Goal: Task Accomplishment & Management: Use online tool/utility

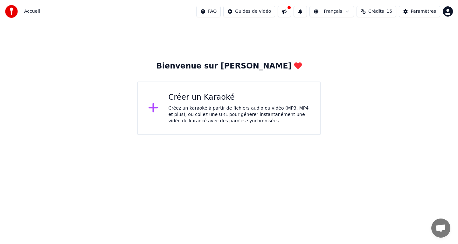
click at [222, 120] on div "Créez un karaoké à partir de fichiers audio ou vidéo (MP3, MP4 et plus), ou col…" at bounding box center [240, 114] width 142 height 19
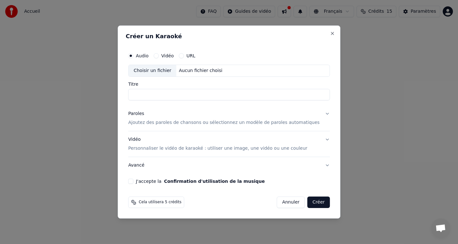
click at [164, 57] on div "Vidéo" at bounding box center [164, 55] width 20 height 5
click at [159, 56] on button "Vidéo" at bounding box center [156, 55] width 5 height 5
click at [167, 69] on div "Choisir un fichier" at bounding box center [153, 70] width 48 height 11
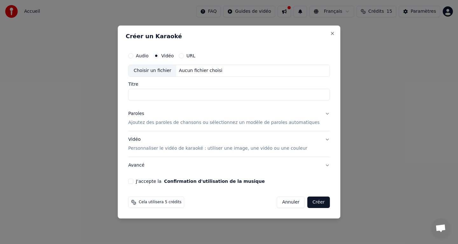
click at [140, 55] on div "Audio" at bounding box center [138, 55] width 20 height 5
click at [133, 56] on button "Audio" at bounding box center [130, 55] width 5 height 5
click at [153, 72] on div "Choisir un fichier" at bounding box center [153, 70] width 48 height 11
type input "**********"
click at [280, 202] on button "Annuler" at bounding box center [291, 201] width 28 height 11
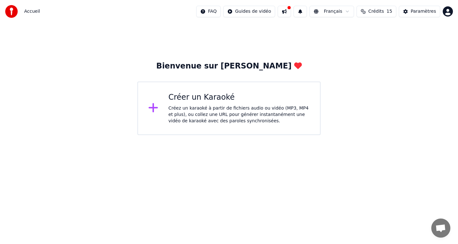
click at [213, 114] on div "Créez un karaoké à partir de fichiers audio ou vidéo (MP3, MP4 et plus), ou col…" at bounding box center [240, 114] width 142 height 19
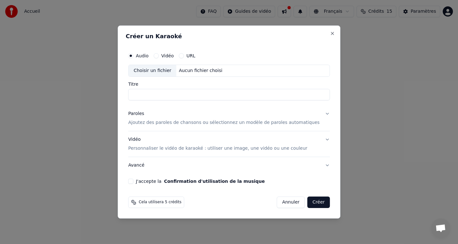
click at [169, 69] on div "Choisir un fichier" at bounding box center [153, 70] width 48 height 11
type input "**********"
click at [194, 120] on p "Ajoutez des paroles de chansons ou sélectionnez un modèle de paroles automatiqu…" at bounding box center [224, 122] width 192 height 6
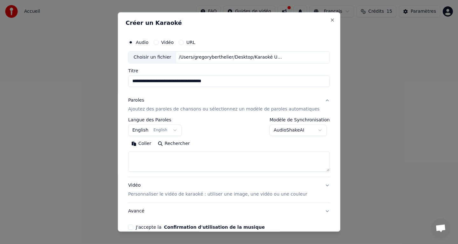
click at [148, 128] on button "English English" at bounding box center [154, 129] width 53 height 11
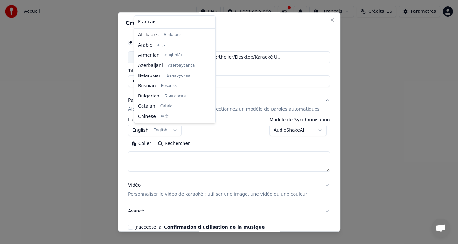
scroll to position [51, 0]
select select "**"
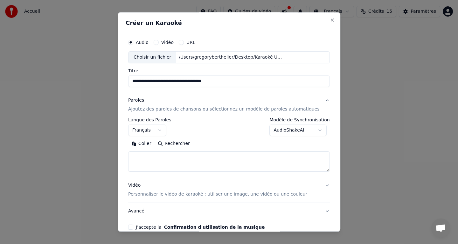
click at [159, 154] on textarea at bounding box center [229, 161] width 202 height 20
paste textarea "**********"
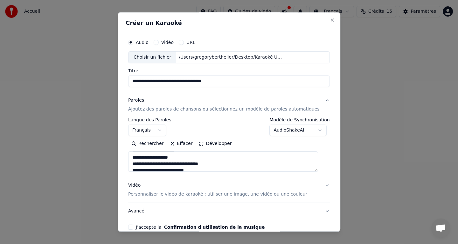
scroll to position [0, 0]
type textarea "**********"
click at [180, 194] on p "Personnaliser le vidéo de karaoké : utiliser une image, une vidéo ou une couleur" at bounding box center [217, 194] width 179 height 6
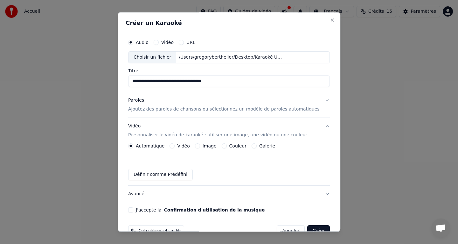
click at [200, 146] on button "Image" at bounding box center [197, 145] width 5 height 5
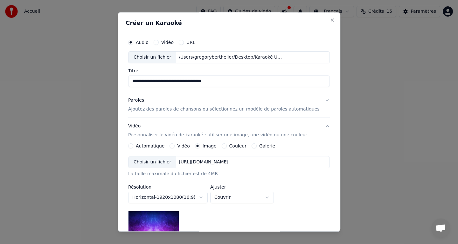
click at [161, 162] on div "Choisir un fichier" at bounding box center [153, 161] width 48 height 11
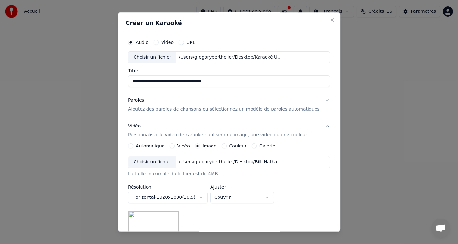
scroll to position [2, 0]
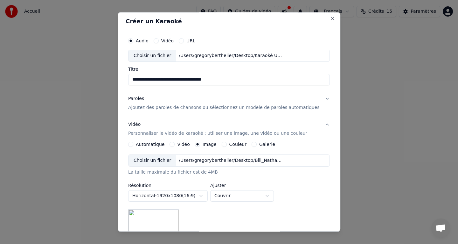
click at [231, 81] on input "**********" at bounding box center [229, 79] width 202 height 11
type input "*"
type input "**********"
click at [230, 109] on p "Ajoutez des paroles de chansons ou sélectionnez un modèle de paroles automatiqu…" at bounding box center [224, 107] width 192 height 6
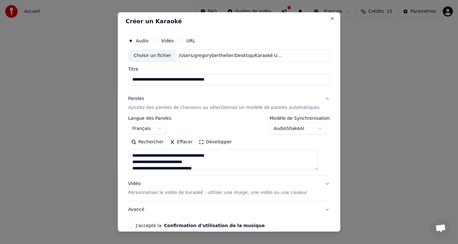
click at [244, 130] on div "**********" at bounding box center [229, 125] width 202 height 18
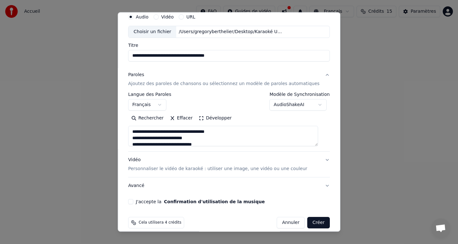
scroll to position [33, 0]
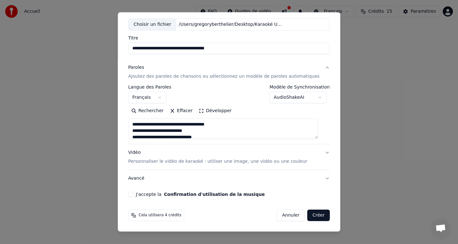
click at [244, 161] on p "Personnaliser le vidéo de karaoké : utiliser une image, une vidéo ou une couleur" at bounding box center [217, 161] width 179 height 6
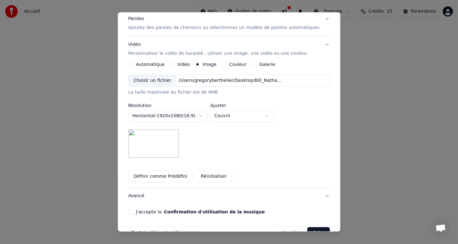
scroll to position [99, 0]
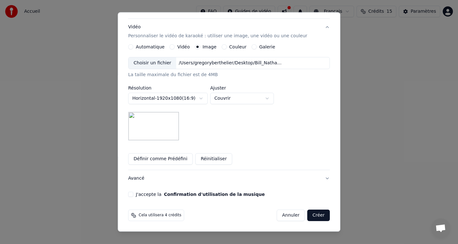
click at [133, 194] on button "J'accepte la Confirmation d'utilisation de la musique" at bounding box center [130, 194] width 5 height 5
click at [311, 216] on button "Créer" at bounding box center [319, 214] width 22 height 11
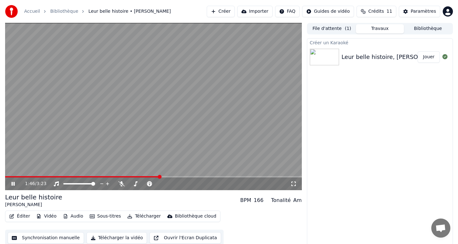
click at [14, 183] on icon at bounding box center [12, 184] width 3 height 4
click at [44, 236] on button "Synchronisation manuelle" at bounding box center [46, 237] width 76 height 11
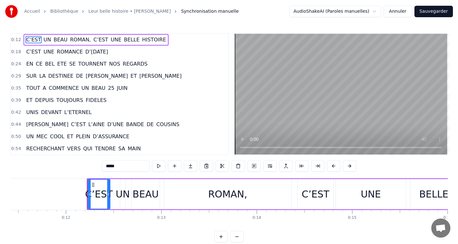
scroll to position [0, 1135]
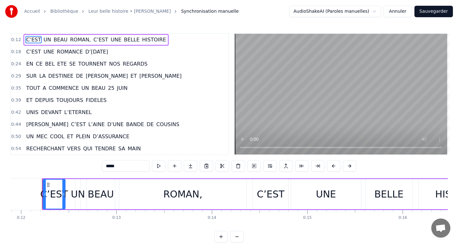
click at [399, 10] on button "Annuler" at bounding box center [398, 11] width 28 height 11
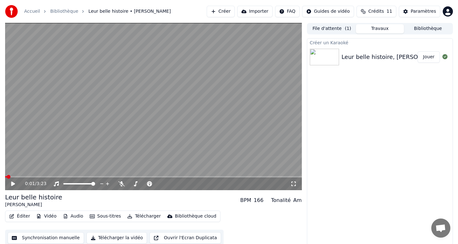
scroll to position [2, 0]
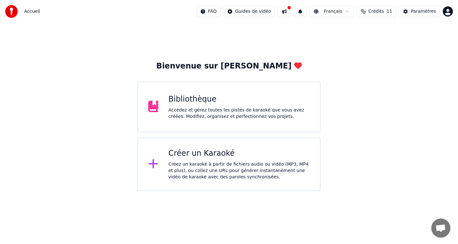
click at [216, 125] on div "Bibliothèque Accédez et gérez toutes les pistes de karaoké que vous avez créées…" at bounding box center [229, 106] width 183 height 51
click at [217, 110] on div "Accédez et gérez toutes les pistes de karaoké que vous avez créées. Modifiez, o…" at bounding box center [240, 113] width 142 height 13
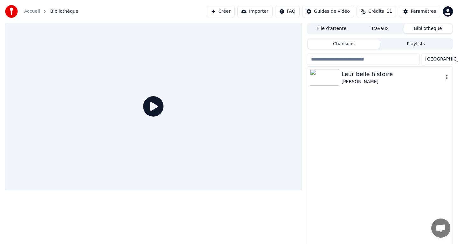
click at [324, 78] on img at bounding box center [324, 77] width 29 height 17
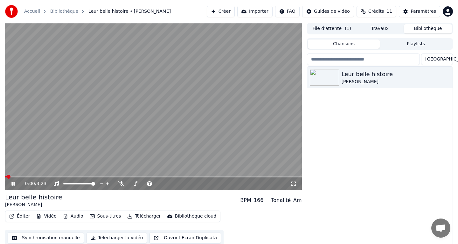
click at [14, 185] on icon at bounding box center [12, 184] width 3 height 4
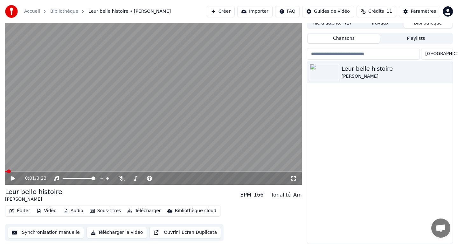
click at [66, 234] on button "Synchronisation manuelle" at bounding box center [46, 232] width 76 height 11
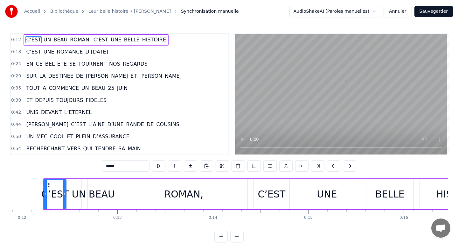
scroll to position [0, 1135]
click at [108, 102] on div "0:39 ET DEPUIS TOUJOURS FIDELES" at bounding box center [120, 100] width 218 height 12
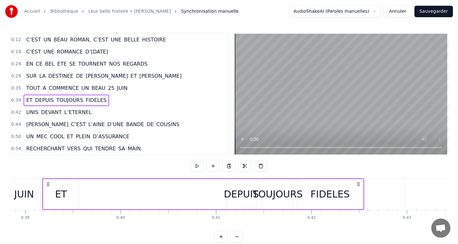
scroll to position [0, 3710]
drag, startPoint x: 75, startPoint y: 209, endPoint x: 98, endPoint y: 209, distance: 22.9
click at [98, 209] on div "ET DEPUIS TOUJOURS FIDELES" at bounding box center [203, 194] width 322 height 32
drag, startPoint x: 98, startPoint y: 209, endPoint x: 110, endPoint y: 210, distance: 11.8
click at [110, 210] on div "C’EST UN BEAU ROMAN, C’EST UNE BELLE HISTOIRE C’EST UNE ROMANCE D’AUJOURD’HUI E…" at bounding box center [229, 202] width 438 height 48
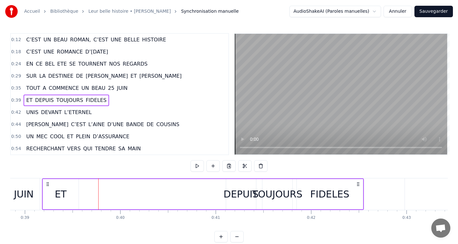
click at [100, 238] on div "0:12 C’EST UN BEAU ROMAN, C’EST UNE BELLE HISTOIRE 0:18 C’EST UNE ROMANCE D’AUJ…" at bounding box center [229, 137] width 438 height 209
click at [80, 229] on div "0:12 C’EST UN BEAU ROMAN, C’EST UNE BELLE HISTOIRE 0:18 C’EST UNE ROMANCE D’AUJ…" at bounding box center [229, 137] width 438 height 209
click at [399, 11] on button "Annuler" at bounding box center [398, 11] width 28 height 11
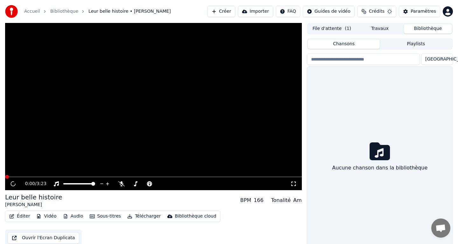
scroll to position [5, 0]
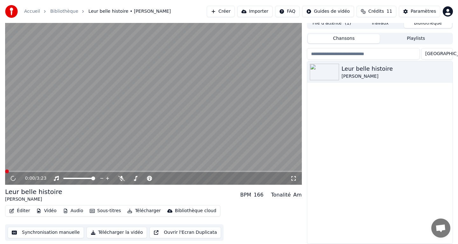
click at [52, 231] on button "Synchronisation manuelle" at bounding box center [46, 232] width 76 height 11
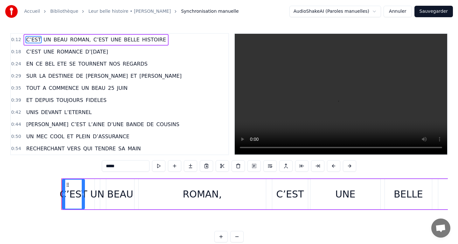
scroll to position [0, 1135]
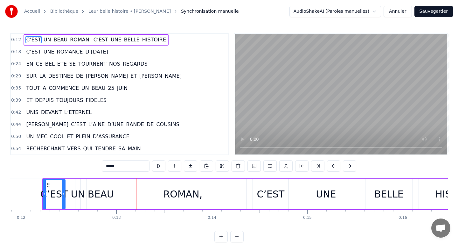
click at [391, 14] on button "Annuler" at bounding box center [398, 11] width 28 height 11
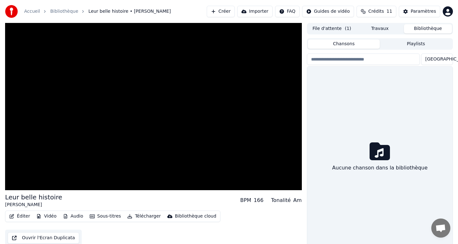
scroll to position [5, 0]
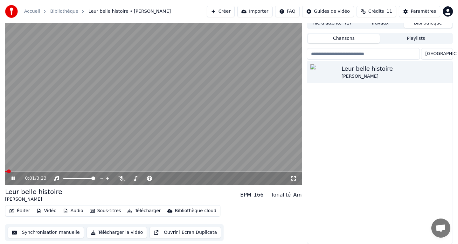
click at [13, 178] on icon at bounding box center [12, 178] width 3 height 4
click at [34, 232] on button "Synchronisation manuelle" at bounding box center [46, 232] width 76 height 11
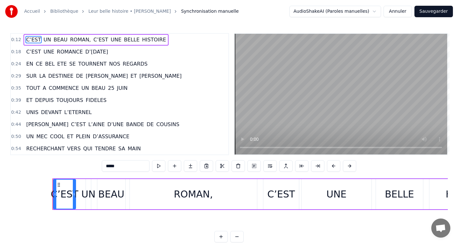
scroll to position [0, 1135]
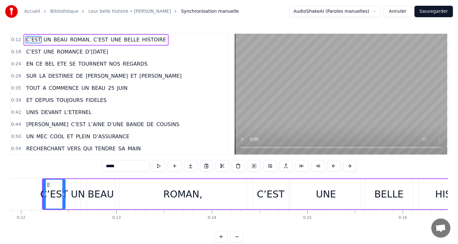
click at [103, 105] on div "ET DEPUIS TOUJOURS FIDELES" at bounding box center [66, 100] width 85 height 11
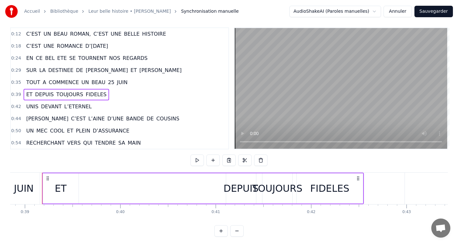
scroll to position [9, 0]
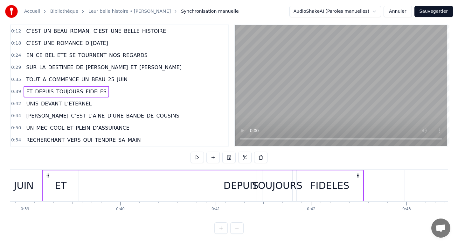
click at [398, 13] on button "Annuler" at bounding box center [398, 11] width 28 height 11
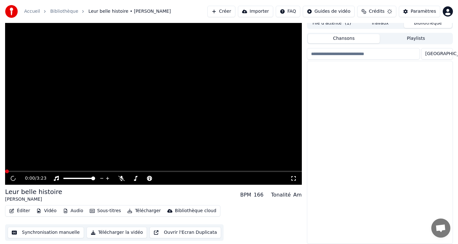
scroll to position [5, 0]
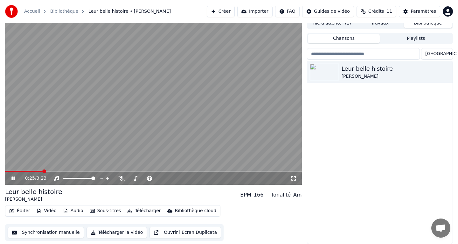
click at [14, 180] on icon at bounding box center [12, 178] width 3 height 4
click at [62, 234] on button "Synchronisation manuelle" at bounding box center [46, 232] width 76 height 11
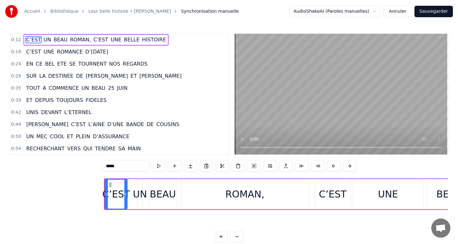
scroll to position [0, 1135]
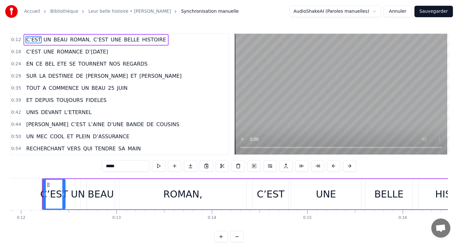
click at [96, 233] on div "0:12 C’EST UN BEAU ROMAN, C’EST UNE BELLE HISTOIRE 0:18 C’EST UNE ROMANCE D’AUJ…" at bounding box center [229, 137] width 438 height 209
click at [148, 53] on div "0:18 C’EST UNE ROMANCE D’AUJOURD’HUI" at bounding box center [120, 52] width 218 height 12
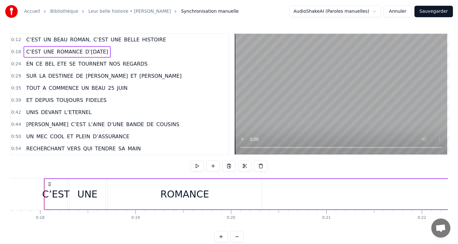
scroll to position [0, 1691]
click at [140, 69] on div "EN CE BEL ETE SE TOURNENT NOS REGARDS" at bounding box center [87, 63] width 127 height 11
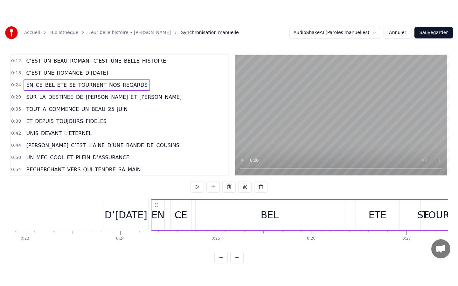
scroll to position [0, 2178]
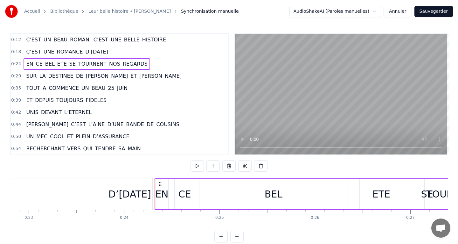
drag, startPoint x: 152, startPoint y: 202, endPoint x: 121, endPoint y: 205, distance: 31.6
click at [121, 205] on div "D’[DATE]" at bounding box center [130, 194] width 46 height 32
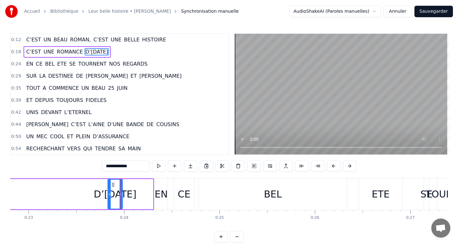
drag, startPoint x: 152, startPoint y: 195, endPoint x: 121, endPoint y: 199, distance: 30.8
click at [121, 199] on div at bounding box center [121, 194] width 3 height 29
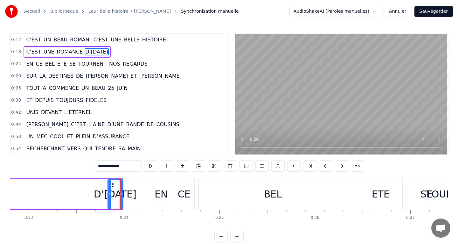
click at [144, 66] on div "0:24 EN CE BEL ETE SE TOURNENT NOS REGARDS" at bounding box center [120, 64] width 218 height 12
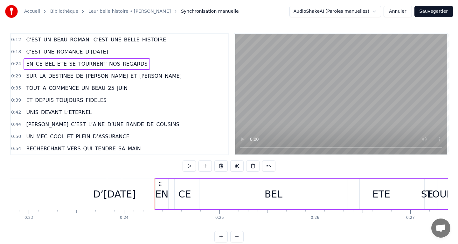
drag, startPoint x: 155, startPoint y: 202, endPoint x: 131, endPoint y: 201, distance: 23.6
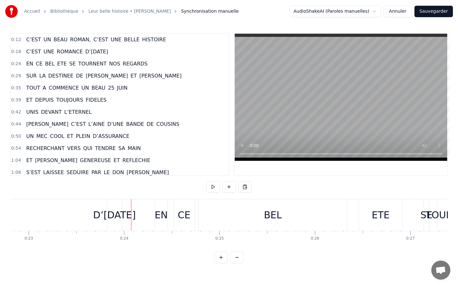
click at [233, 244] on button at bounding box center [236, 257] width 13 height 11
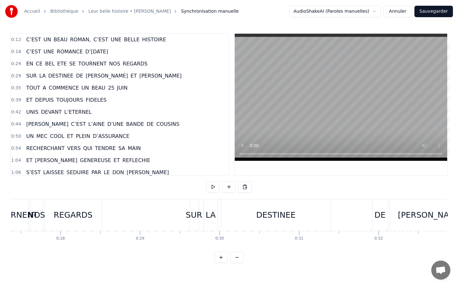
scroll to position [0, 1884]
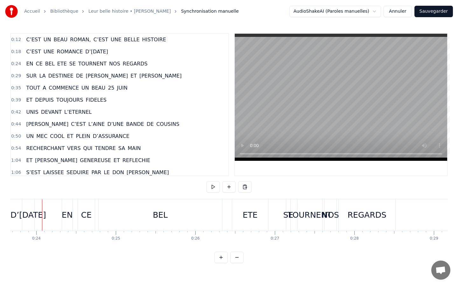
click at [233, 244] on button at bounding box center [236, 257] width 13 height 11
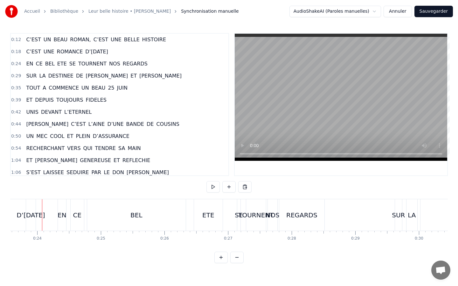
click at [233, 244] on button at bounding box center [236, 257] width 13 height 11
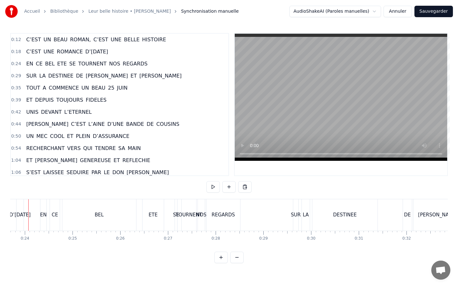
scroll to position [0, 1118]
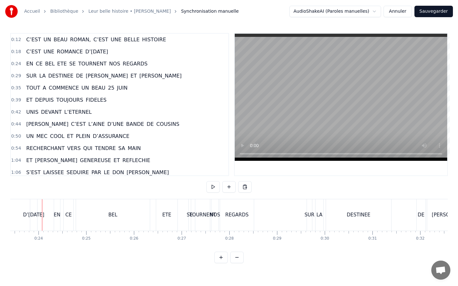
click at [233, 244] on button at bounding box center [236, 257] width 13 height 11
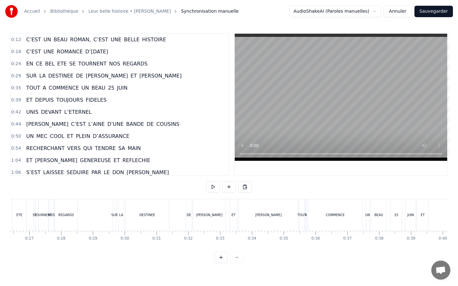
scroll to position [0, 734]
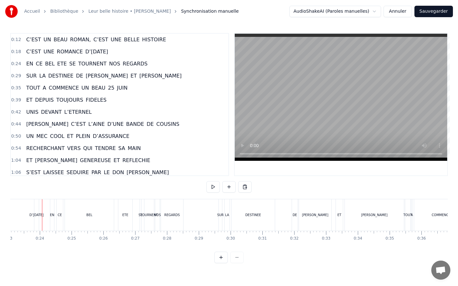
click at [221, 244] on button at bounding box center [221, 257] width 13 height 11
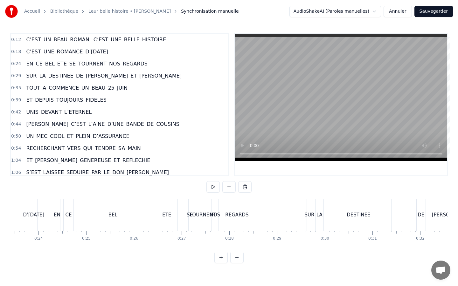
click at [235, 244] on button at bounding box center [236, 257] width 13 height 11
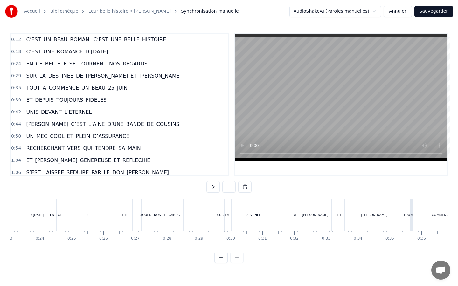
click at [235, 244] on div at bounding box center [229, 257] width 29 height 11
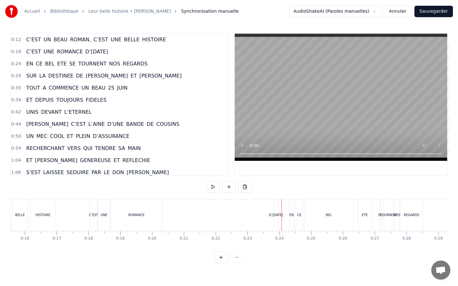
scroll to position [0, 495]
drag, startPoint x: 286, startPoint y: 219, endPoint x: 293, endPoint y: 221, distance: 8.2
click at [294, 244] on div "C’EST UN BEAU ROMAN, C’EST UNE BELLE HISTOIRE C’EST UNE ROMANCE D’AUJOURD’HUI E…" at bounding box center [229, 223] width 438 height 48
click at [269, 217] on div "D’[DATE]" at bounding box center [276, 215] width 14 height 5
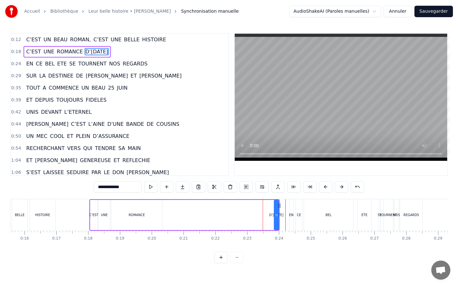
drag, startPoint x: 235, startPoint y: 199, endPoint x: 209, endPoint y: 200, distance: 26.1
click at [209, 200] on div "C’EST UNE ROMANCE D’AUJOURD’HUI" at bounding box center [184, 216] width 190 height 32
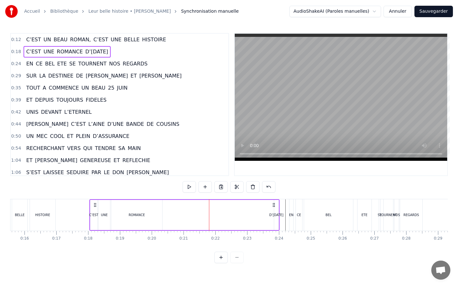
drag, startPoint x: 209, startPoint y: 200, endPoint x: 191, endPoint y: 201, distance: 17.8
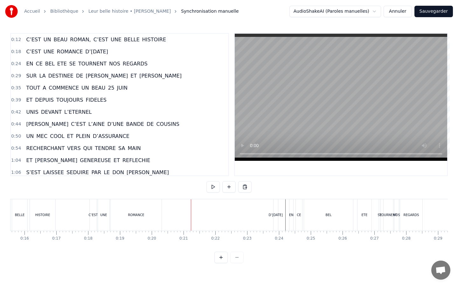
click at [193, 244] on div "0:12 C’EST UN BEAU ROMAN, C’EST UNE BELLE HISTOIRE 0:18 C’EST UNE ROMANCE D’AUJ…" at bounding box center [229, 148] width 438 height 230
click at [129, 51] on div "0:18 C’EST UNE ROMANCE D’AUJOURD’HUI" at bounding box center [120, 52] width 218 height 12
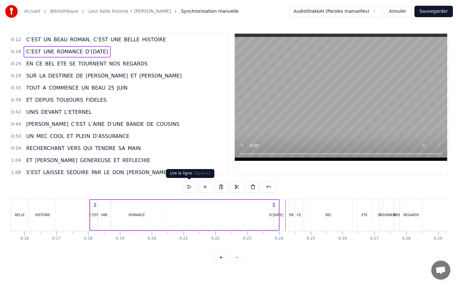
click at [193, 189] on button at bounding box center [189, 186] width 13 height 11
click at [143, 65] on div "EN CE BEL ETE SE TOURNENT NOS REGARDS" at bounding box center [87, 63] width 127 height 11
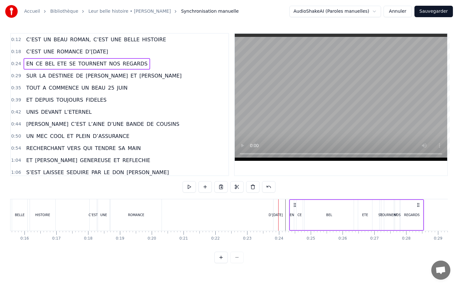
click at [418, 206] on icon at bounding box center [418, 205] width 5 height 5
click at [420, 207] on icon at bounding box center [418, 205] width 5 height 5
click at [259, 212] on div "C’EST UNE ROMANCE D’AUJOURD’HUI" at bounding box center [184, 216] width 190 height 32
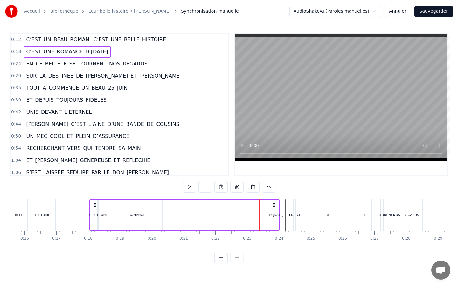
click at [104, 53] on span "D’[DATE]" at bounding box center [97, 51] width 24 height 7
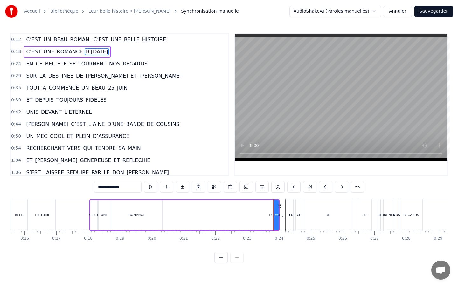
click at [278, 218] on icon at bounding box center [277, 215] width 3 height 5
drag, startPoint x: 278, startPoint y: 218, endPoint x: 258, endPoint y: 219, distance: 19.4
click at [258, 219] on div "C’EST UNE ROMANCE D’AUJOURD’HUI" at bounding box center [184, 216] width 190 height 32
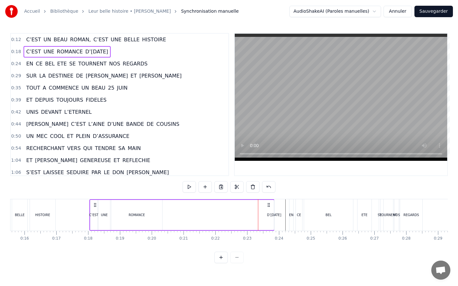
click at [274, 216] on div "D’[DATE]" at bounding box center [274, 215] width 14 height 5
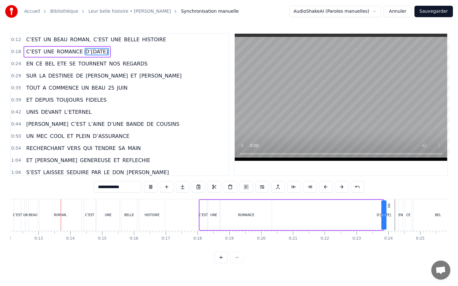
scroll to position [0, 386]
drag, startPoint x: 381, startPoint y: 219, endPoint x: 348, endPoint y: 221, distance: 33.1
click at [348, 221] on div "C’EST UNE ROMANCE D’AUJOURD’HUI" at bounding box center [291, 216] width 185 height 32
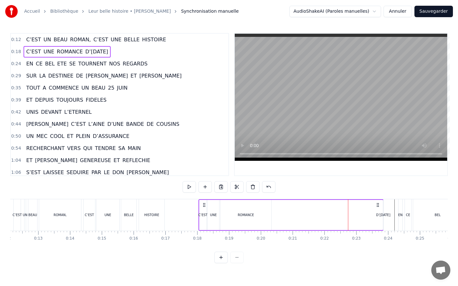
click at [370, 214] on div "C’EST UNE ROMANCE D’AUJOURD’HUI" at bounding box center [291, 216] width 185 height 32
click at [109, 50] on span "D’[DATE]" at bounding box center [97, 51] width 24 height 7
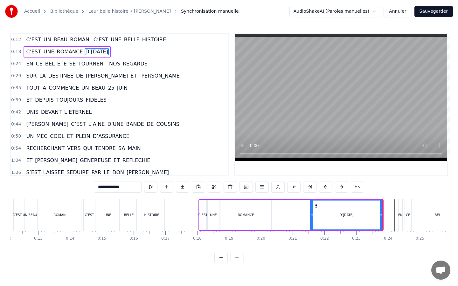
drag, startPoint x: 386, startPoint y: 215, endPoint x: 313, endPoint y: 221, distance: 73.1
click at [313, 221] on div at bounding box center [312, 215] width 3 height 29
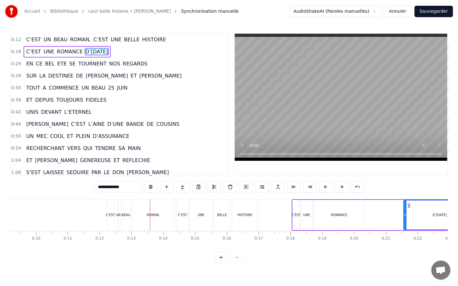
scroll to position [0, 381]
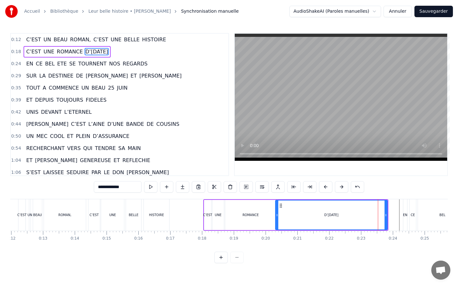
drag, startPoint x: 317, startPoint y: 213, endPoint x: 277, endPoint y: 214, distance: 39.8
click at [277, 214] on icon at bounding box center [277, 215] width 3 height 5
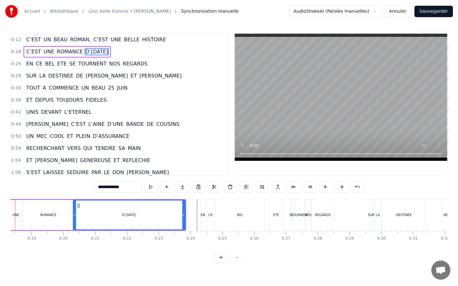
scroll to position [0, 556]
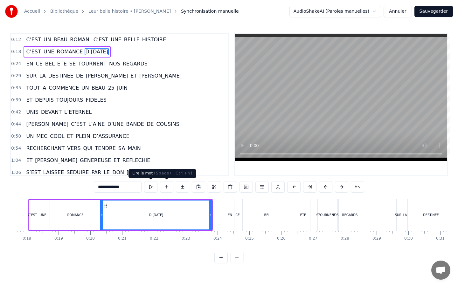
click at [154, 187] on button at bounding box center [150, 186] width 13 height 11
click at [152, 187] on button at bounding box center [150, 186] width 13 height 11
click at [88, 68] on div "EN CE BEL ETE SE TOURNENT NOS REGARDS" at bounding box center [87, 63] width 127 height 11
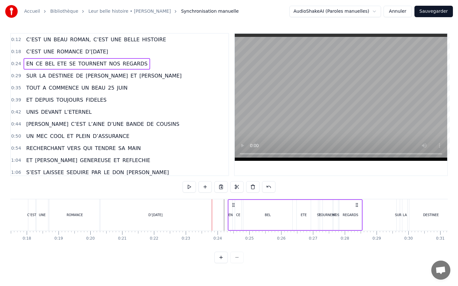
drag, startPoint x: 228, startPoint y: 213, endPoint x: 192, endPoint y: 215, distance: 36.6
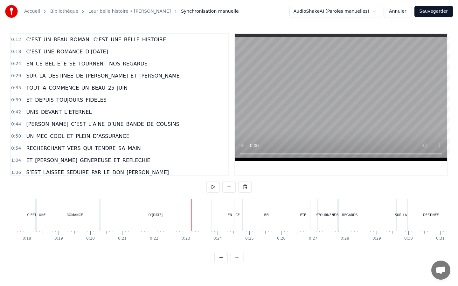
drag, startPoint x: 229, startPoint y: 216, endPoint x: 193, endPoint y: 219, distance: 35.8
click at [231, 217] on div "EN" at bounding box center [230, 215] width 4 height 5
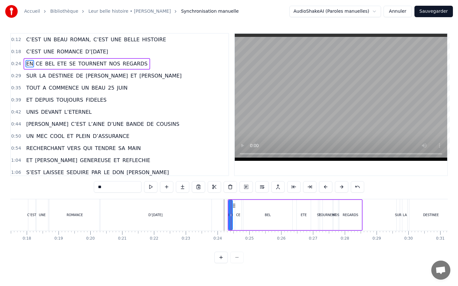
click at [231, 217] on div at bounding box center [231, 216] width 0 height 32
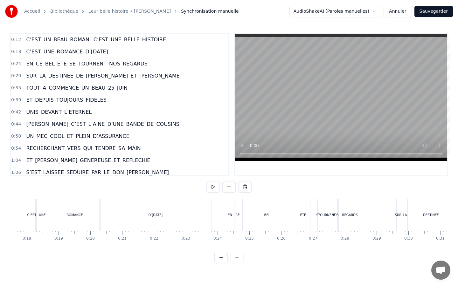
click at [231, 217] on div at bounding box center [231, 216] width 0 height 32
click at [184, 244] on div "0:12 C’EST UN BEAU ROMAN, C’EST UNE BELLE HISTOIRE 0:18 C’EST UNE ROMANCE D’AUJ…" at bounding box center [229, 148] width 438 height 230
click at [269, 186] on div "0:12 C’EST UN BEAU ROMAN, C’EST UNE BELLE HISTOIRE 0:18 C’EST UNE ROMANCE D’AUJ…" at bounding box center [229, 148] width 438 height 230
click at [229, 219] on div "EN" at bounding box center [230, 216] width 4 height 32
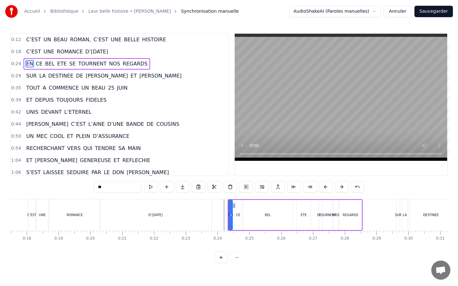
drag, startPoint x: 229, startPoint y: 219, endPoint x: 212, endPoint y: 219, distance: 17.5
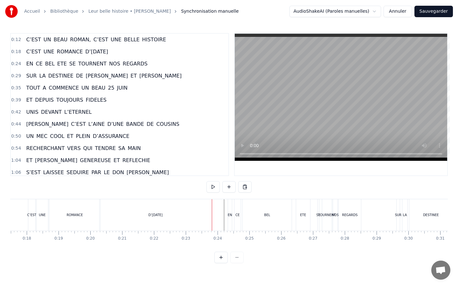
click at [228, 218] on div "EN" at bounding box center [230, 216] width 4 height 32
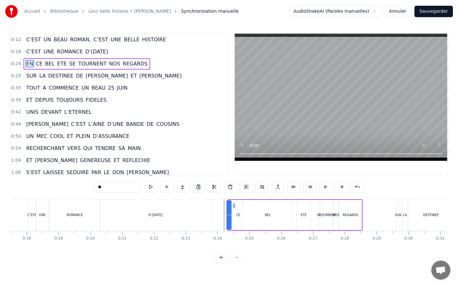
drag, startPoint x: 230, startPoint y: 218, endPoint x: 223, endPoint y: 218, distance: 6.7
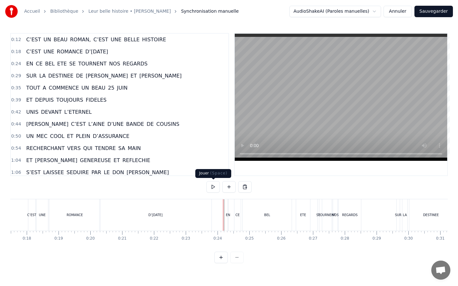
click at [215, 188] on button at bounding box center [213, 186] width 13 height 11
drag, startPoint x: 229, startPoint y: 213, endPoint x: 219, endPoint y: 213, distance: 9.5
click at [229, 214] on div "EN" at bounding box center [228, 215] width 4 height 5
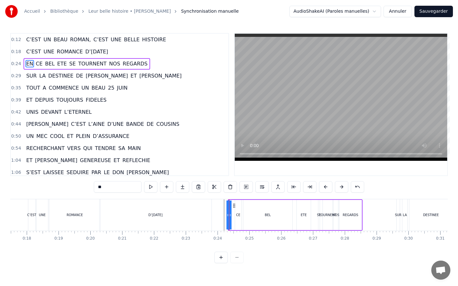
drag, startPoint x: 229, startPoint y: 214, endPoint x: 222, endPoint y: 214, distance: 7.6
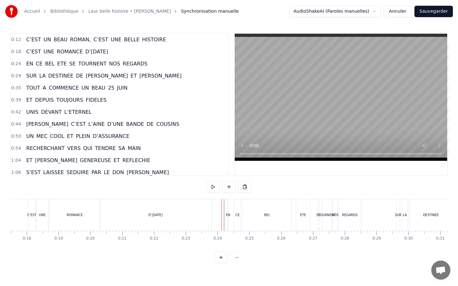
click at [226, 214] on div "EN" at bounding box center [228, 215] width 4 height 5
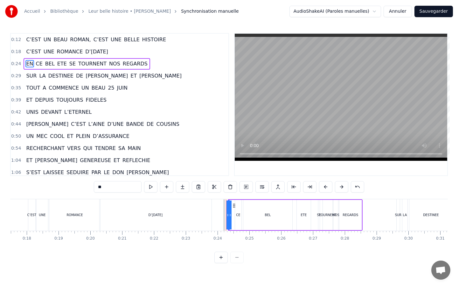
drag, startPoint x: 227, startPoint y: 214, endPoint x: 223, endPoint y: 214, distance: 4.1
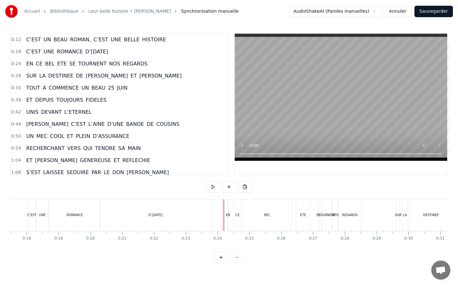
click at [245, 201] on div "BEL" at bounding box center [267, 216] width 49 height 32
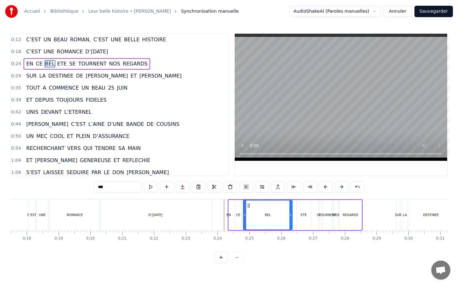
click at [248, 244] on div "0:12 C’EST UN BEAU ROMAN, C’EST UNE BELLE HISTOIRE 0:18 C’EST UNE ROMANCE D’AUJ…" at bounding box center [229, 148] width 438 height 230
click at [272, 244] on div "0:12 C’EST UN BEAU ROMAN, C’EST UNE BELLE HISTOIRE 0:18 C’EST UNE ROMANCE D’AUJ…" at bounding box center [229, 148] width 438 height 230
click at [224, 230] on div "C’EST UN BEAU ROMAN, C’EST UNE BELLE HISTOIRE C’EST UNE ROMANCE D’AUJOURD’HUI E…" at bounding box center [229, 223] width 438 height 48
click at [229, 229] on div "EN" at bounding box center [229, 215] width 1 height 30
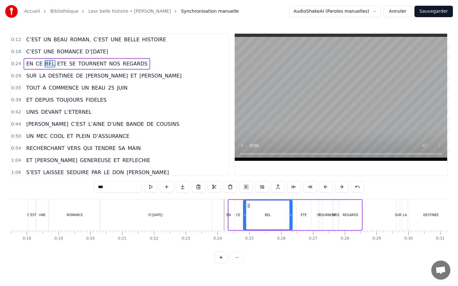
type input "**"
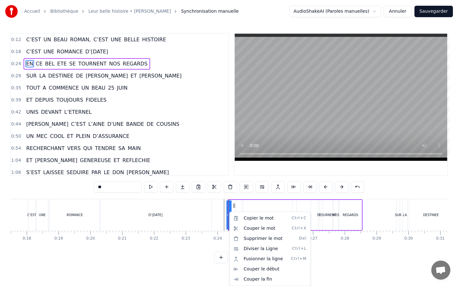
click at [226, 228] on html "Accueil Bibliothèque Leur belle histoire • Nathalie • Willy Synchronisation man…" at bounding box center [229, 137] width 458 height 274
click at [216, 244] on html "Accueil Bibliothèque Leur belle histoire • Nathalie • Willy Synchronisation man…" at bounding box center [229, 137] width 458 height 274
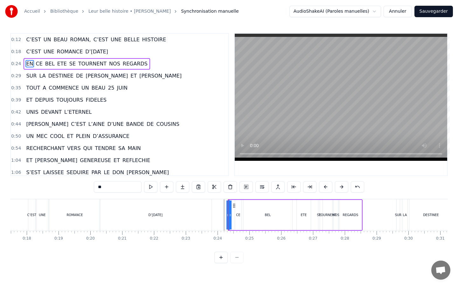
click at [216, 244] on html "Accueil Bibliothèque Leur belle histoire • Nathalie • Willy Synchronisation man…" at bounding box center [229, 137] width 458 height 274
drag, startPoint x: 246, startPoint y: 200, endPoint x: 233, endPoint y: 201, distance: 12.6
click at [233, 201] on div "EN CE BEL ETE SE TOURNENT NOS REGARDS" at bounding box center [295, 216] width 135 height 32
click at [18, 64] on span "0:24" at bounding box center [16, 64] width 10 height 6
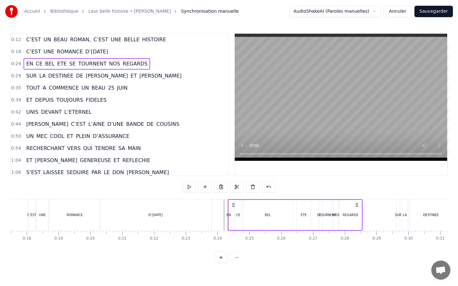
click at [18, 64] on span "0:24" at bounding box center [16, 64] width 10 height 6
drag, startPoint x: 23, startPoint y: 66, endPoint x: 32, endPoint y: 64, distance: 9.1
click at [32, 64] on div "EN CE BEL ETE SE TOURNENT NOS REGARDS" at bounding box center [87, 63] width 127 height 11
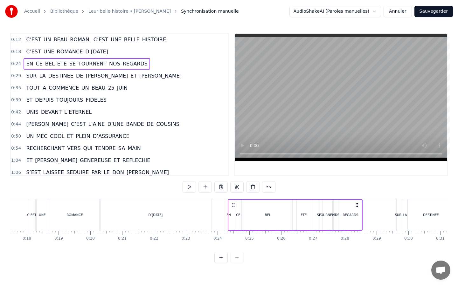
drag, startPoint x: 246, startPoint y: 199, endPoint x: 201, endPoint y: 198, distance: 44.9
click at [202, 198] on div "0:12 C’EST UN BEAU ROMAN, C’EST UNE BELLE HISTOIRE 0:18 C’EST UNE ROMANCE D’AUJ…" at bounding box center [229, 148] width 438 height 230
drag, startPoint x: 203, startPoint y: 201, endPoint x: 200, endPoint y: 211, distance: 9.7
click at [200, 211] on div "D’[DATE]" at bounding box center [156, 216] width 112 height 32
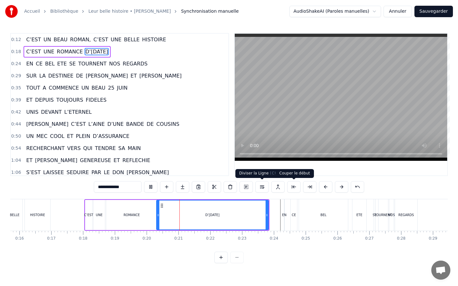
scroll to position [0, 533]
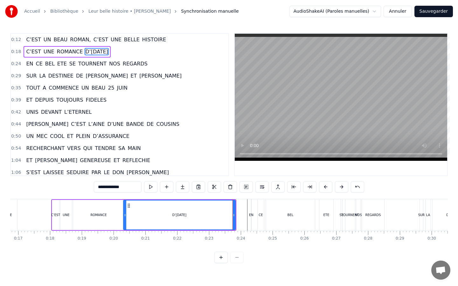
click at [400, 14] on button "Annuler" at bounding box center [398, 11] width 28 height 11
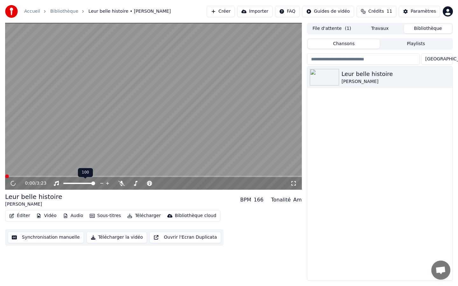
click at [83, 184] on div at bounding box center [85, 183] width 51 height 6
